Goal: Complete application form

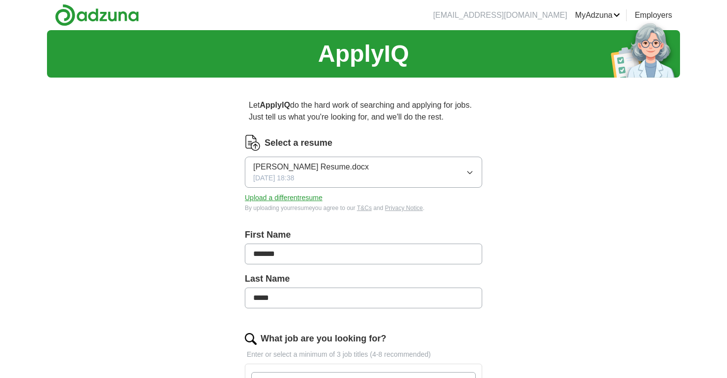
click at [284, 198] on button "Upload a different resume" at bounding box center [284, 198] width 78 height 10
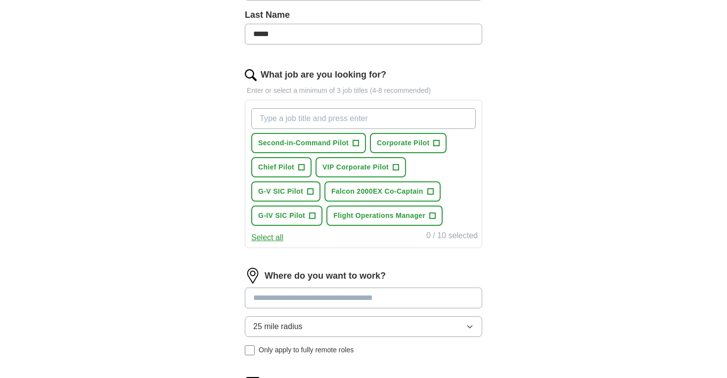
scroll to position [264, 0]
click at [355, 148] on span "+" at bounding box center [356, 144] width 6 height 8
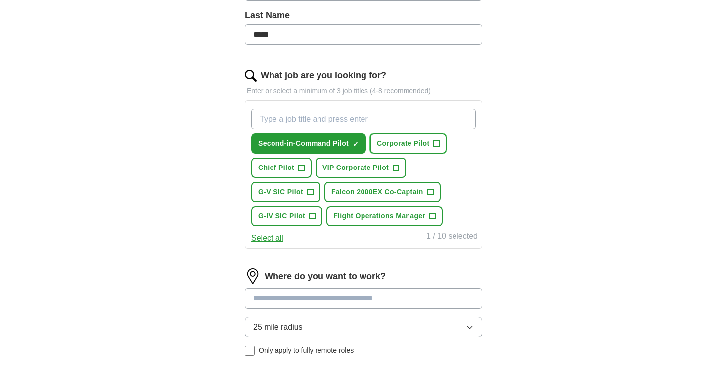
click at [429, 146] on span "Corporate Pilot" at bounding box center [403, 143] width 52 height 10
click at [393, 177] on button "VIP Corporate Pilot +" at bounding box center [360, 168] width 90 height 20
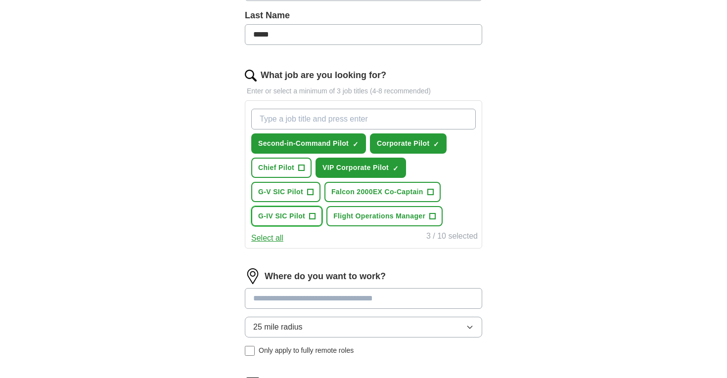
click at [308, 217] on button "G-IV SIC Pilot +" at bounding box center [286, 216] width 71 height 20
click at [417, 217] on span "Flight Operations Manager" at bounding box center [379, 216] width 92 height 10
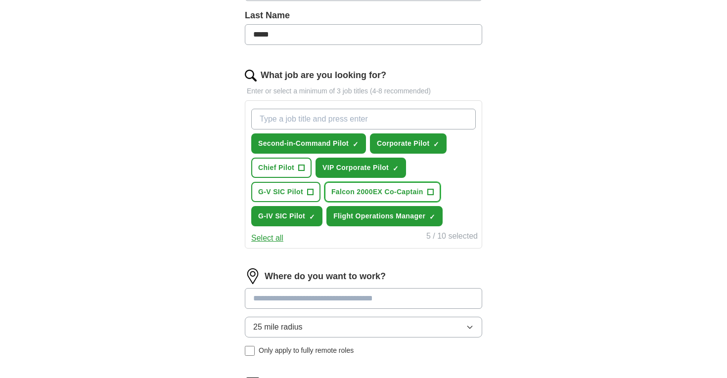
click at [426, 197] on button "Falcon 2000EX Co-Captain +" at bounding box center [382, 192] width 116 height 20
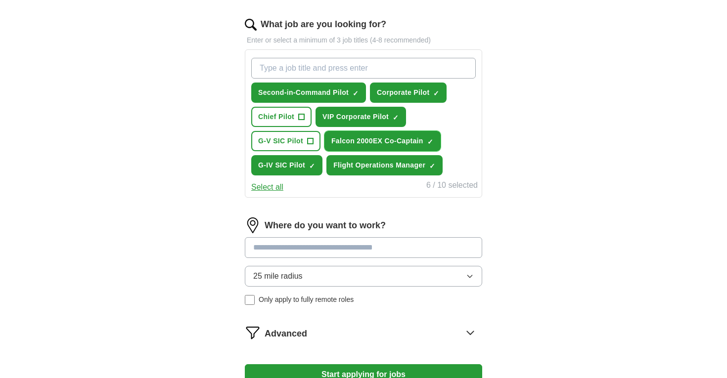
scroll to position [334, 0]
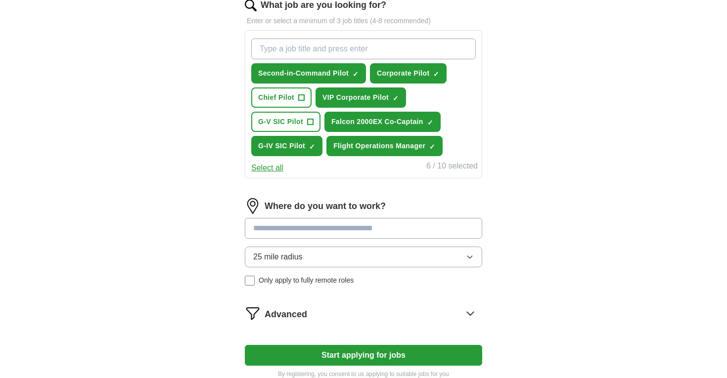
click at [366, 46] on input "What job are you looking for?" at bounding box center [363, 49] width 224 height 21
type input "First Officer"
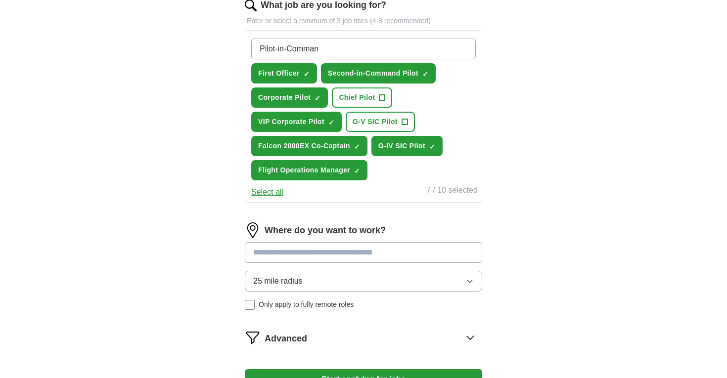
type input "Pilot-in-Command"
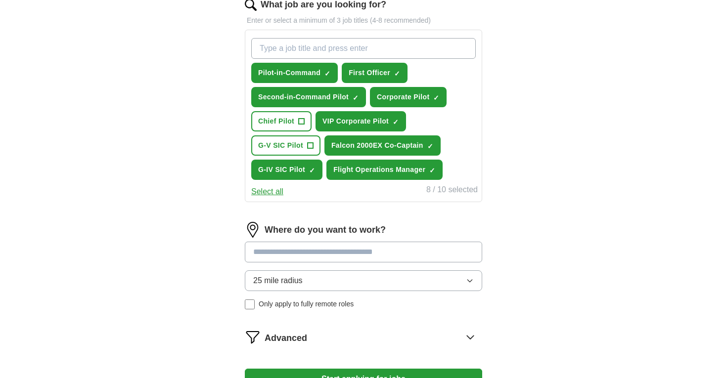
scroll to position [332, 0]
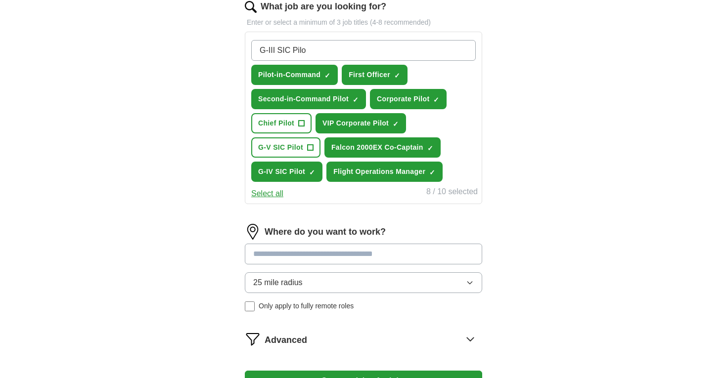
type input "G-III SIC Pilot"
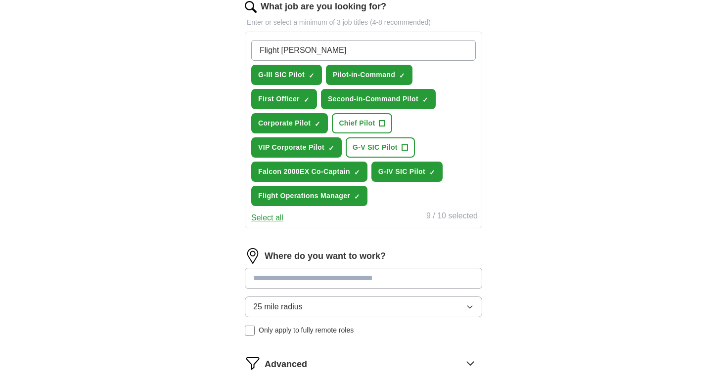
type input "Flight Safety"
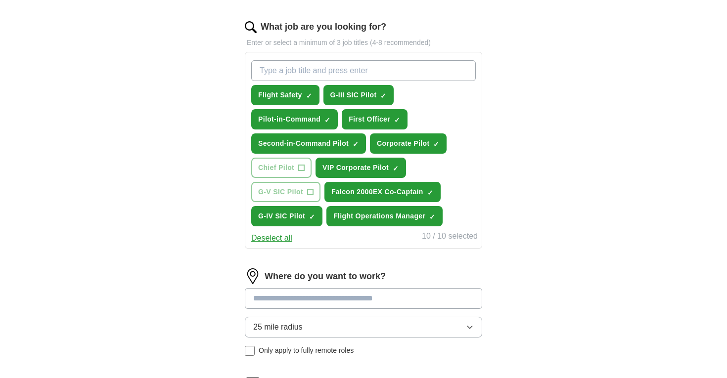
scroll to position [312, 0]
click at [281, 240] on button "Deselect all" at bounding box center [271, 239] width 41 height 12
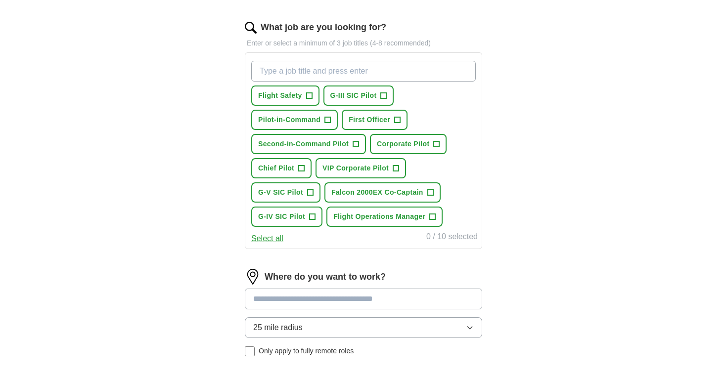
click at [337, 77] on input "What job are you looking for?" at bounding box center [363, 71] width 224 height 21
click at [327, 119] on span "+" at bounding box center [328, 120] width 6 height 8
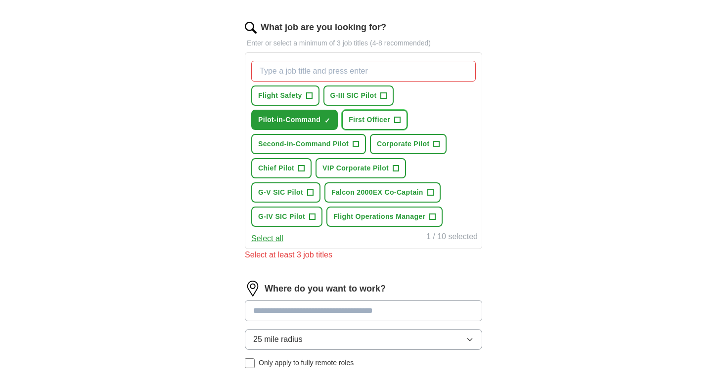
click at [389, 119] on span "First Officer" at bounding box center [370, 120] width 42 height 10
click at [413, 147] on span "Corporate Pilot" at bounding box center [403, 144] width 52 height 10
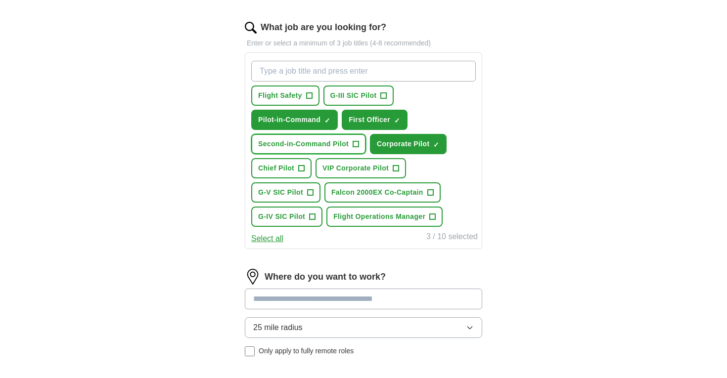
click at [347, 143] on span "Second-in-Command Pilot" at bounding box center [303, 144] width 90 height 10
click at [312, 196] on span "+" at bounding box center [310, 193] width 6 height 8
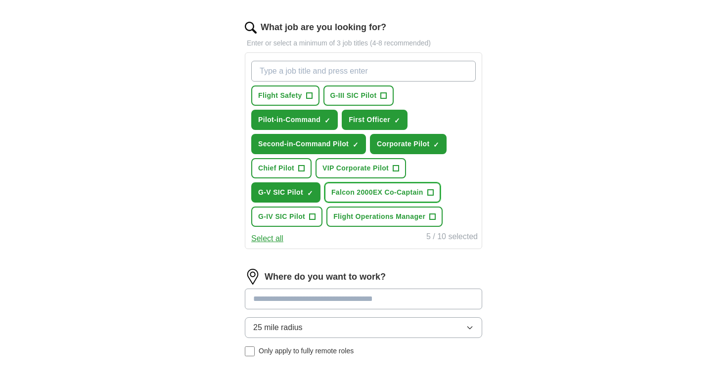
click at [416, 194] on span "Falcon 2000EX Co-Captain" at bounding box center [377, 192] width 92 height 10
click at [361, 73] on input "What job are you looking for?" at bounding box center [363, 71] width 224 height 21
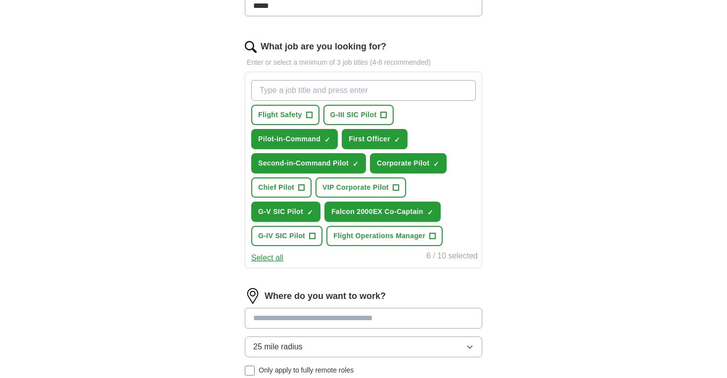
scroll to position [287, 0]
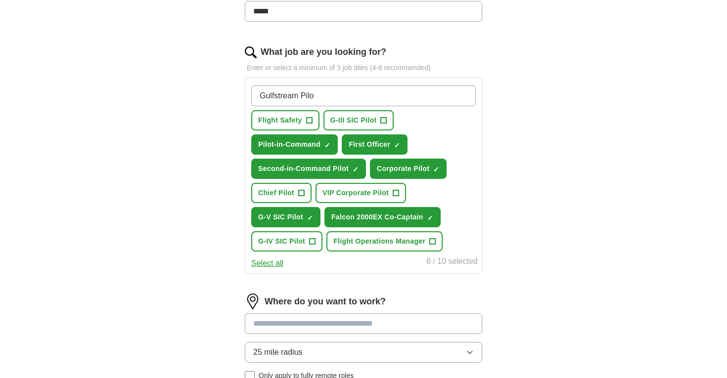
type input "Gulfstream Pilot"
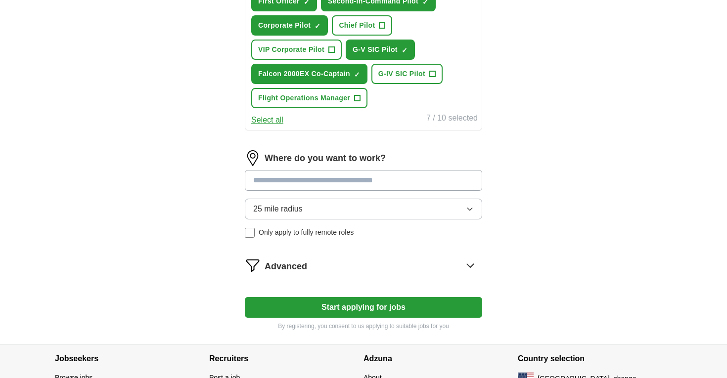
scroll to position [457, 0]
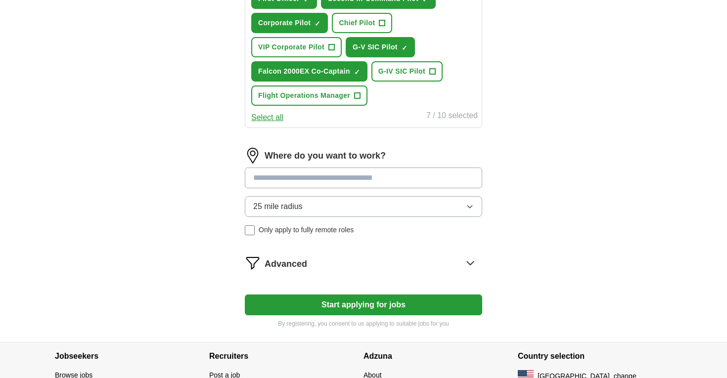
click at [340, 170] on input at bounding box center [363, 178] width 237 height 21
click at [306, 205] on div "Where do you want to work? 25 mile radius Only apply to fully remote roles" at bounding box center [363, 195] width 237 height 95
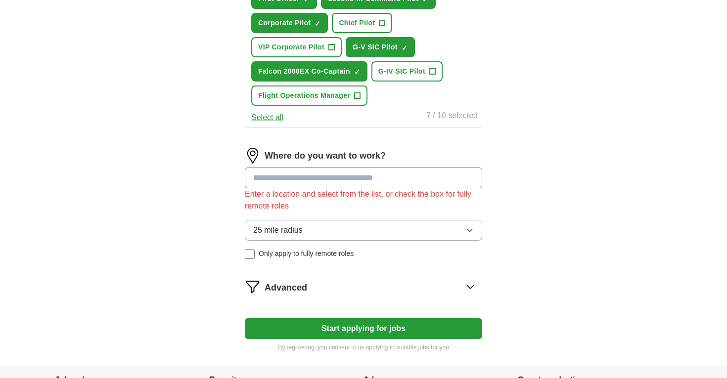
click at [337, 173] on input at bounding box center [363, 178] width 237 height 21
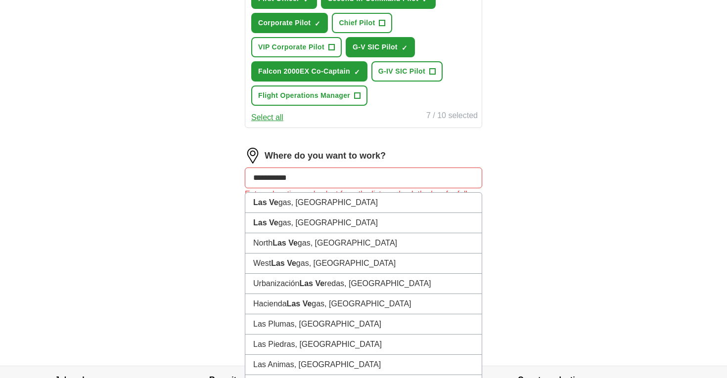
type input "**********"
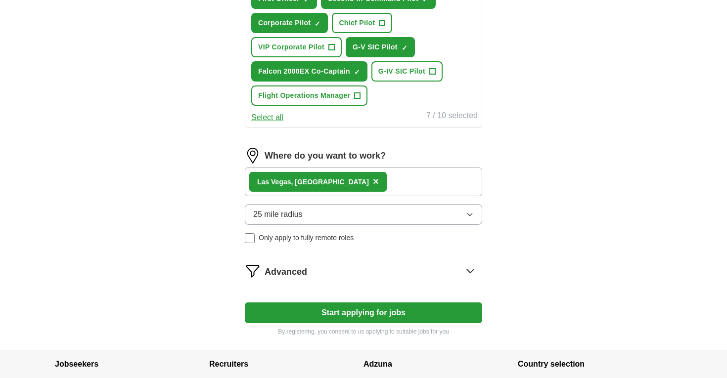
click at [340, 179] on div "Las Ve gas, [GEOGRAPHIC_DATA] ×" at bounding box center [363, 182] width 237 height 29
click at [345, 190] on div "Las Ve gas, [GEOGRAPHIC_DATA] ×" at bounding box center [363, 182] width 237 height 29
click at [310, 215] on button "25 mile radius" at bounding box center [363, 214] width 237 height 21
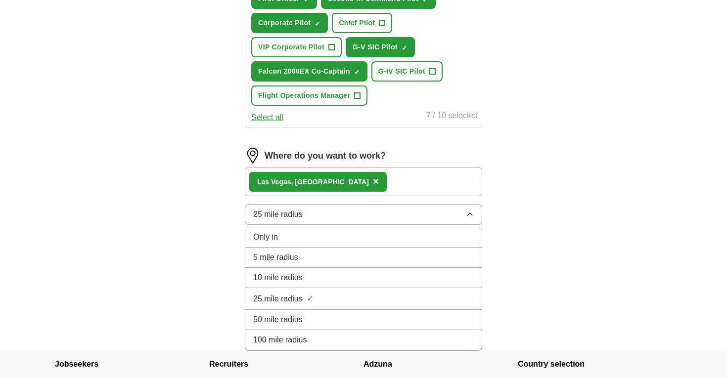
scroll to position [529, 0]
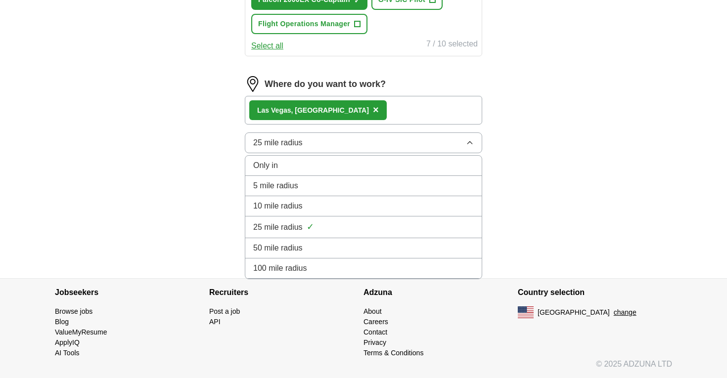
click at [321, 266] on div "100 mile radius" at bounding box center [363, 269] width 221 height 12
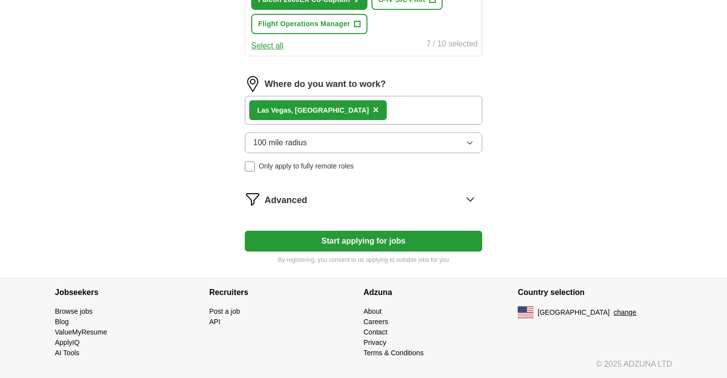
click at [312, 198] on div "Advanced" at bounding box center [374, 199] width 218 height 16
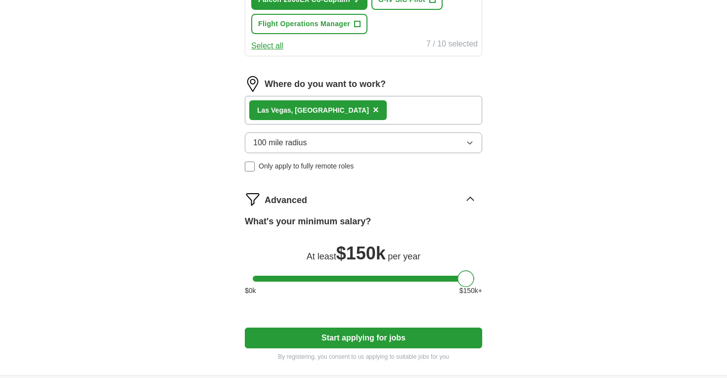
drag, startPoint x: 268, startPoint y: 282, endPoint x: 555, endPoint y: 302, distance: 287.9
click at [359, 336] on button "Start applying for jobs" at bounding box center [363, 338] width 237 height 21
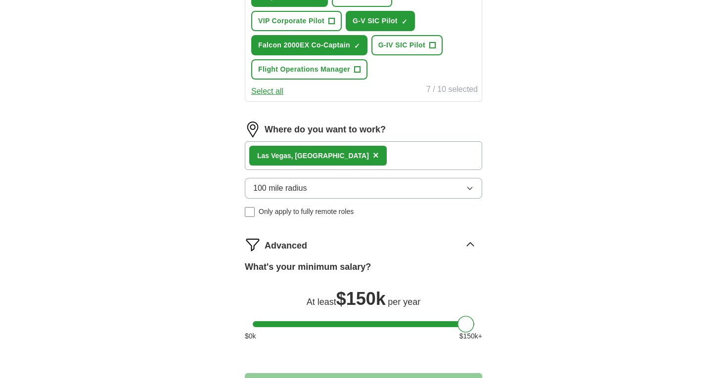
select select "**"
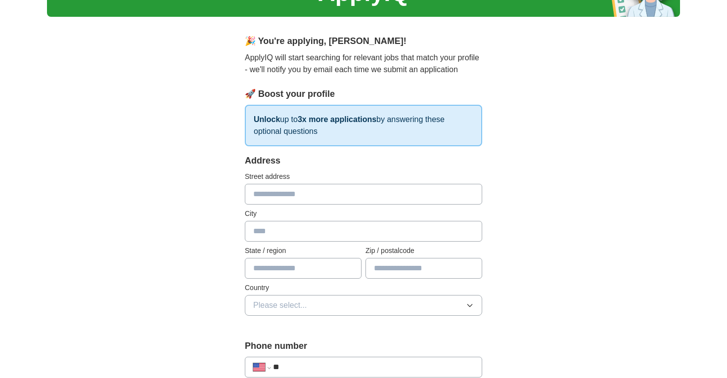
scroll to position [61, 0]
click at [419, 188] on input "text" at bounding box center [363, 193] width 237 height 21
type input "**********"
type input "*******"
type input "**"
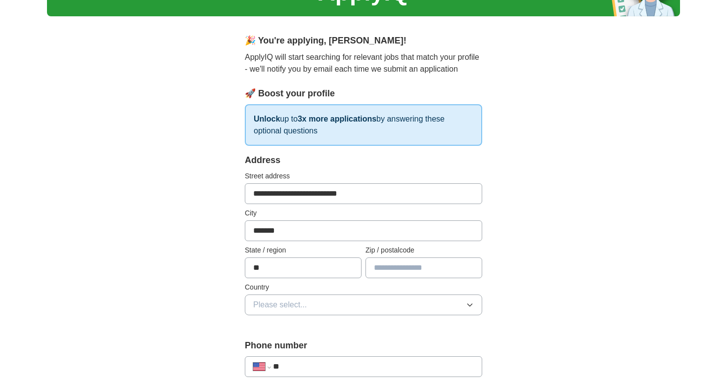
type input "*****"
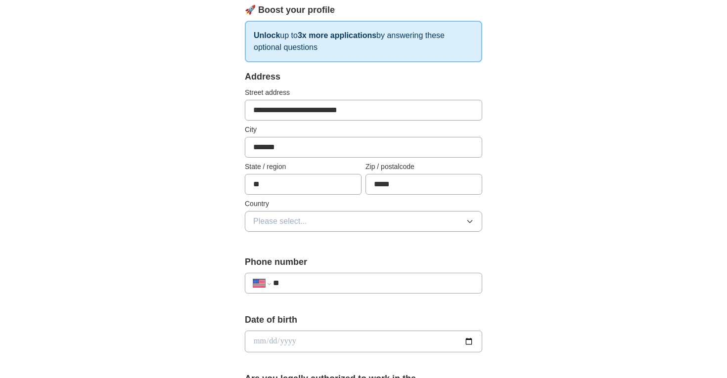
scroll to position [162, 0]
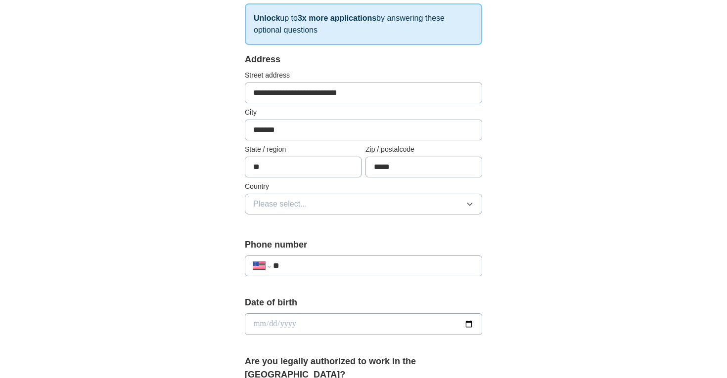
click at [345, 195] on button "Please select..." at bounding box center [363, 204] width 237 height 21
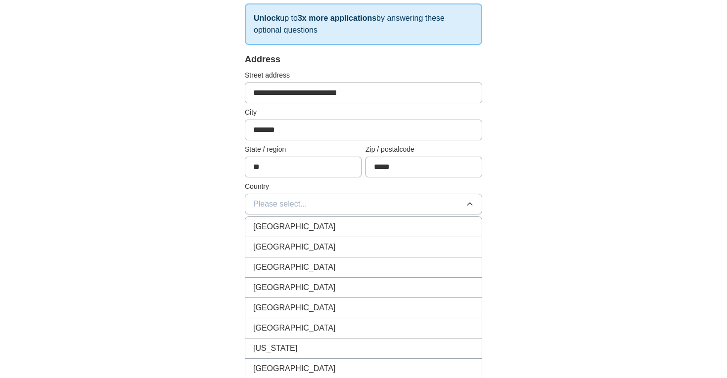
click at [297, 239] on li "[GEOGRAPHIC_DATA]" at bounding box center [363, 247] width 236 height 20
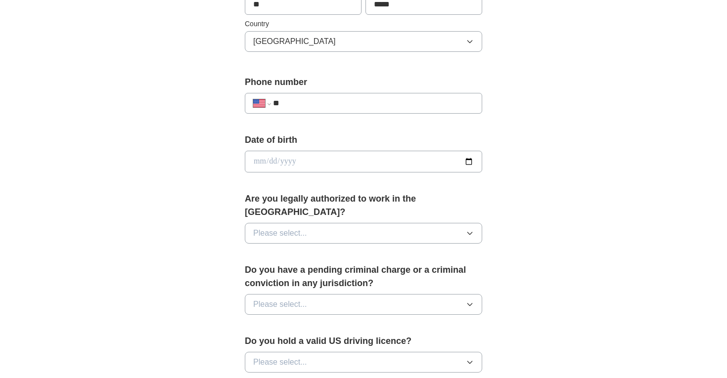
scroll to position [345, 0]
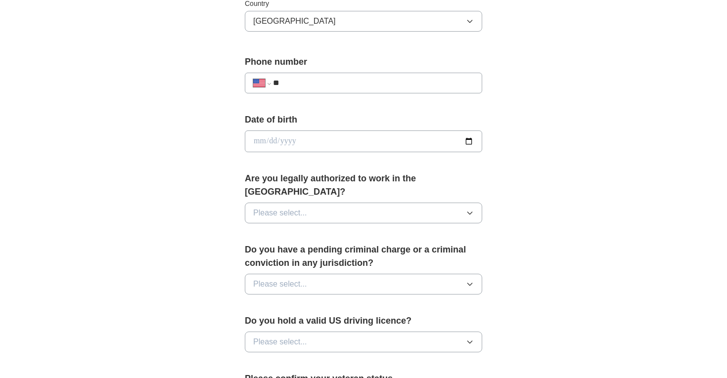
click at [388, 88] on input "**" at bounding box center [373, 83] width 201 height 12
type input "**********"
click at [355, 144] on input "date" at bounding box center [363, 142] width 237 height 22
type input "**********"
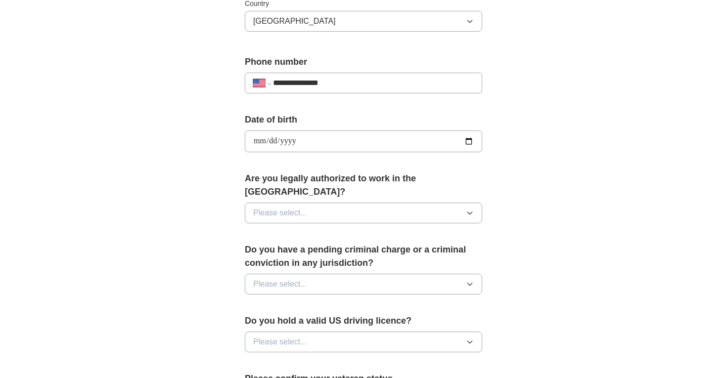
type input "**********"
click at [321, 203] on button "Please select..." at bounding box center [363, 213] width 237 height 21
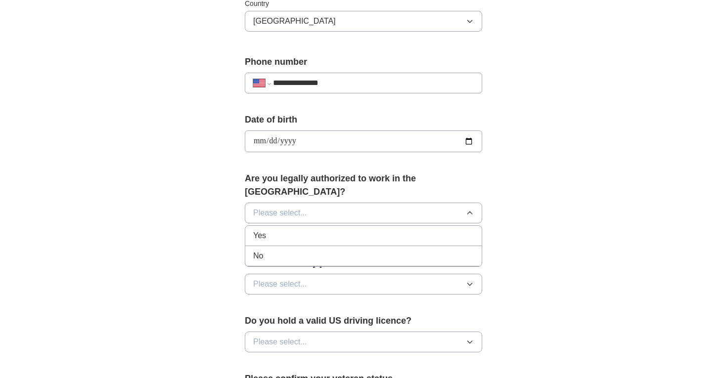
click at [309, 230] on div "Yes" at bounding box center [363, 236] width 221 height 12
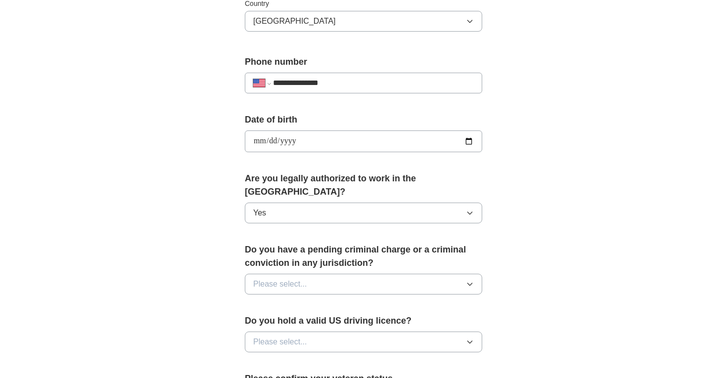
click at [326, 274] on button "Please select..." at bounding box center [363, 284] width 237 height 21
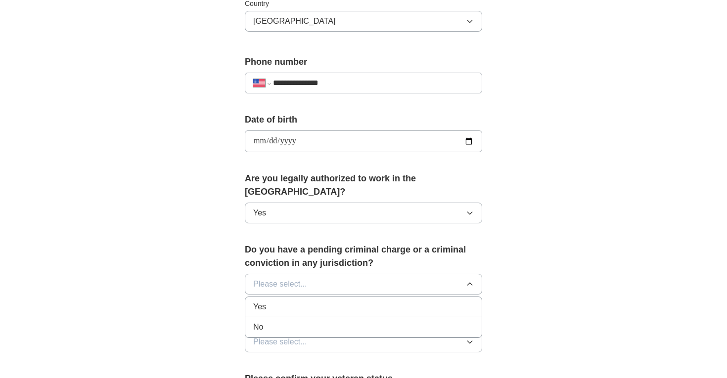
click at [311, 321] on div "No" at bounding box center [363, 327] width 221 height 12
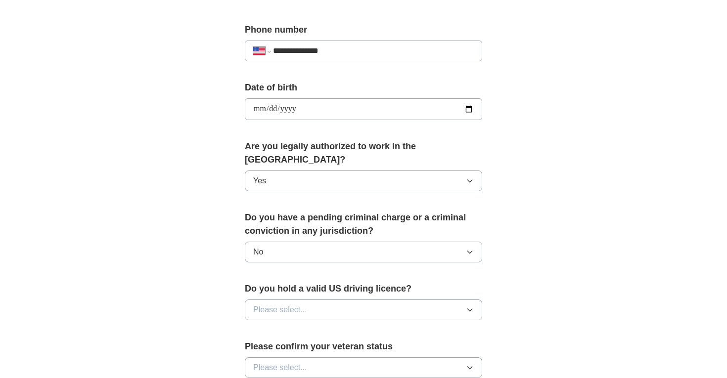
scroll to position [397, 0]
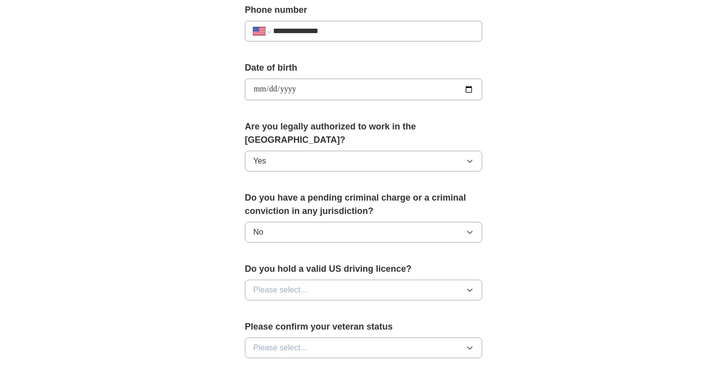
click at [339, 280] on button "Please select..." at bounding box center [363, 290] width 237 height 21
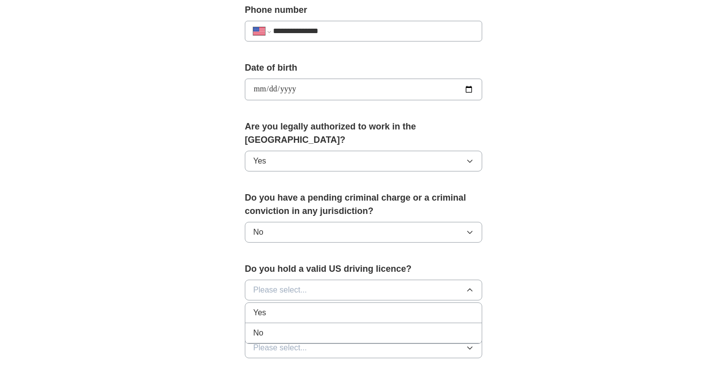
click at [323, 307] on div "Yes" at bounding box center [363, 313] width 221 height 12
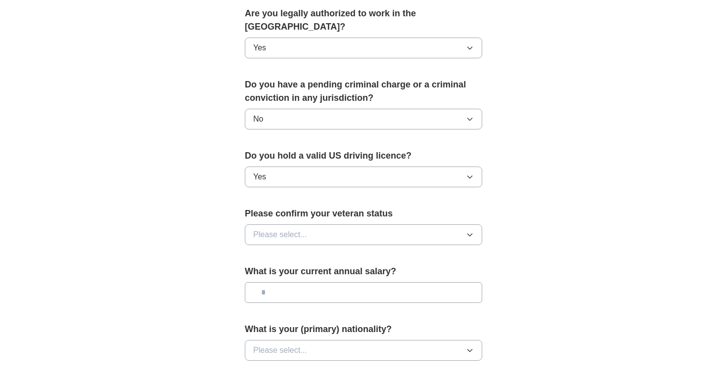
scroll to position [510, 0]
click at [354, 225] on button "Please select..." at bounding box center [363, 235] width 237 height 21
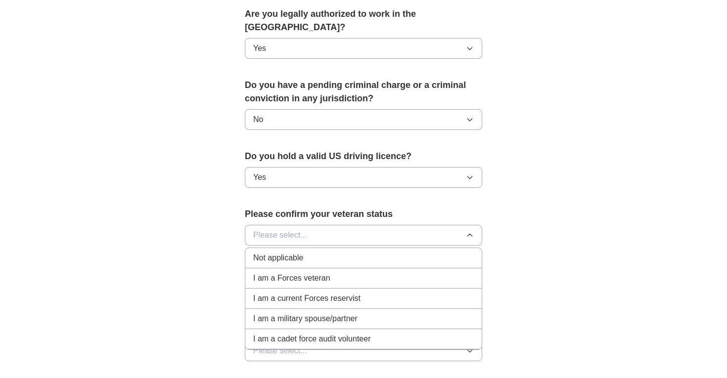
click at [325, 252] on div "Not applicable" at bounding box center [363, 258] width 221 height 12
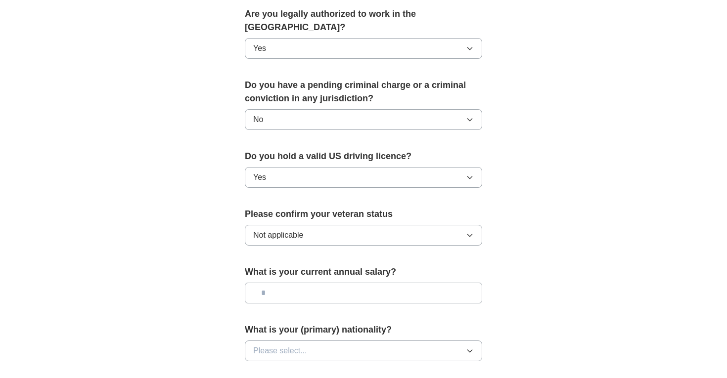
scroll to position [612, 0]
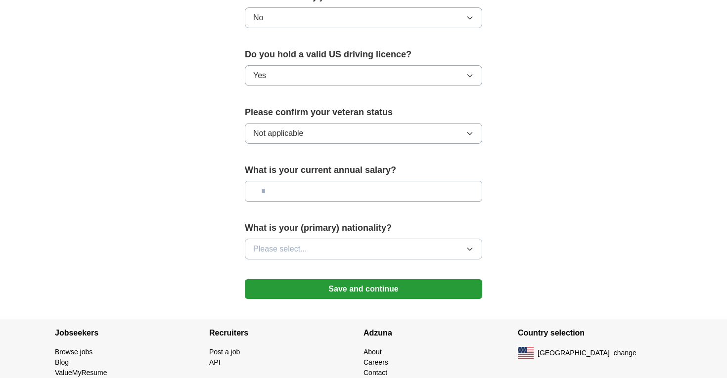
click at [341, 181] on input "text" at bounding box center [363, 191] width 237 height 21
type input "********"
click at [320, 239] on button "Please select..." at bounding box center [363, 249] width 237 height 21
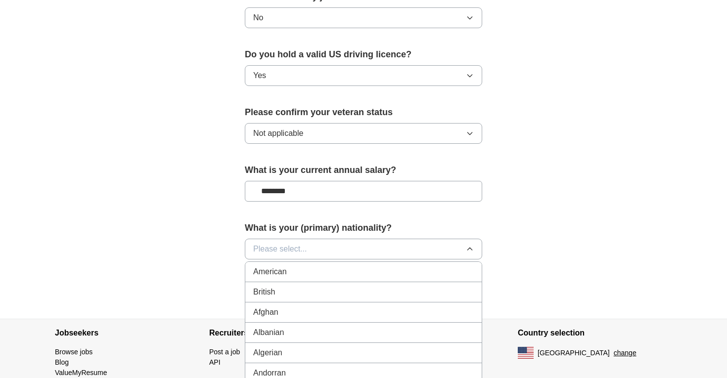
click at [309, 266] on div "American" at bounding box center [363, 272] width 221 height 12
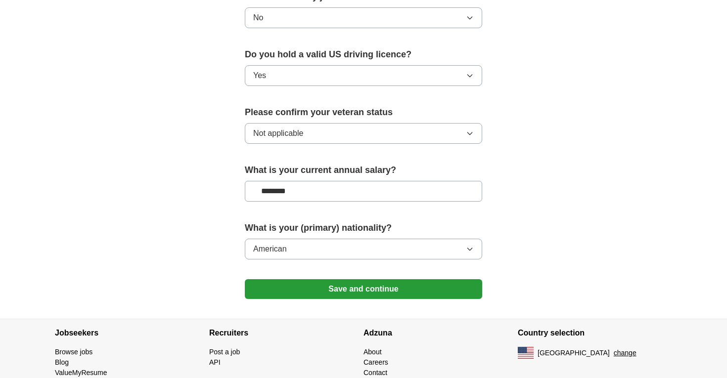
click at [304, 279] on button "Save and continue" at bounding box center [363, 289] width 237 height 20
